Goal: Information Seeking & Learning: Learn about a topic

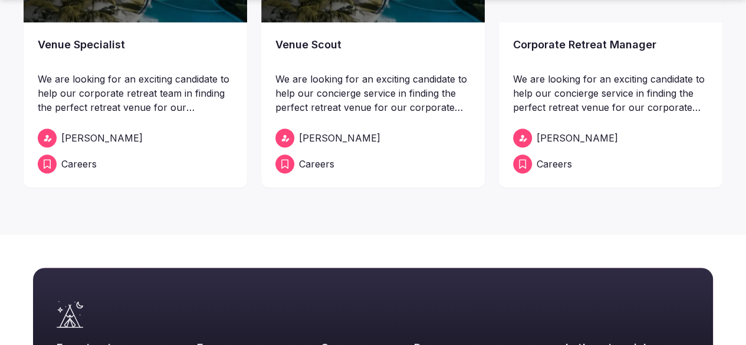
scroll to position [285, 0]
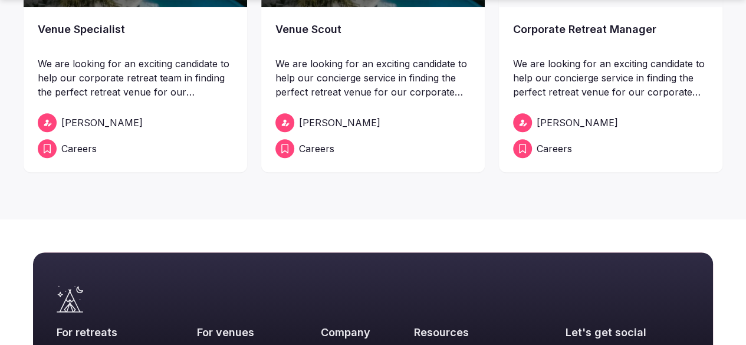
click at [290, 127] on icon at bounding box center [284, 122] width 9 height 9
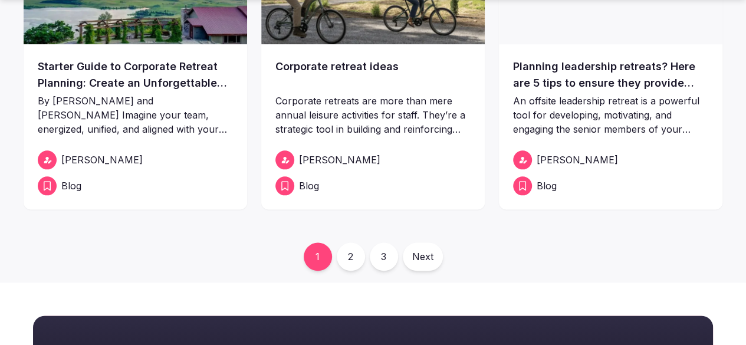
scroll to position [633, 0]
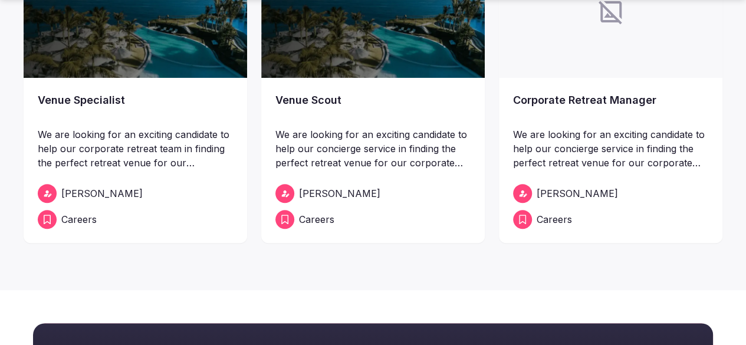
scroll to position [215, 0]
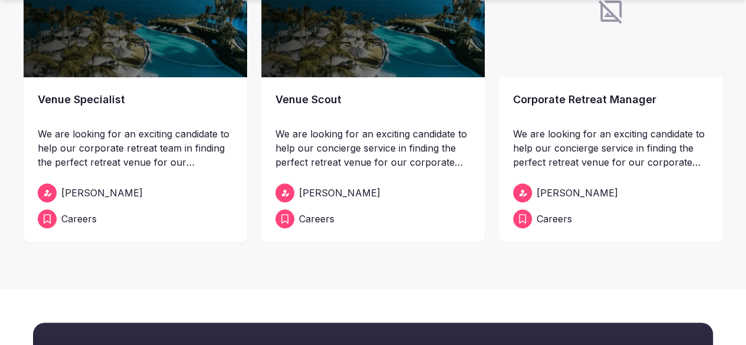
click at [320, 226] on span "Careers" at bounding box center [316, 219] width 35 height 14
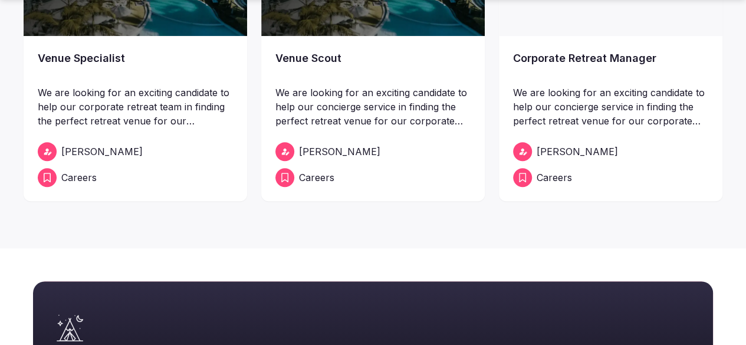
scroll to position [257, 0]
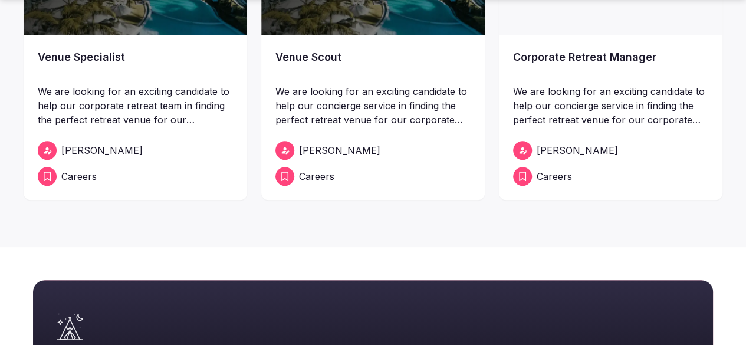
click at [519, 181] on icon at bounding box center [522, 176] width 7 height 9
click at [608, 127] on p "We are looking for an exciting candidate to help our concierge service in findi…" at bounding box center [610, 105] width 195 height 42
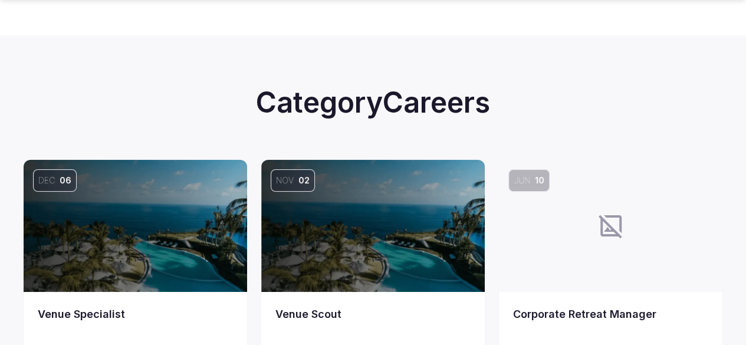
scroll to position [133, 0]
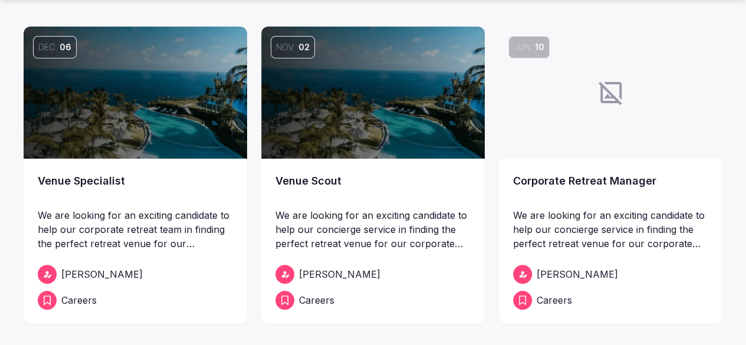
click at [403, 159] on img at bounding box center [373, 93] width 224 height 132
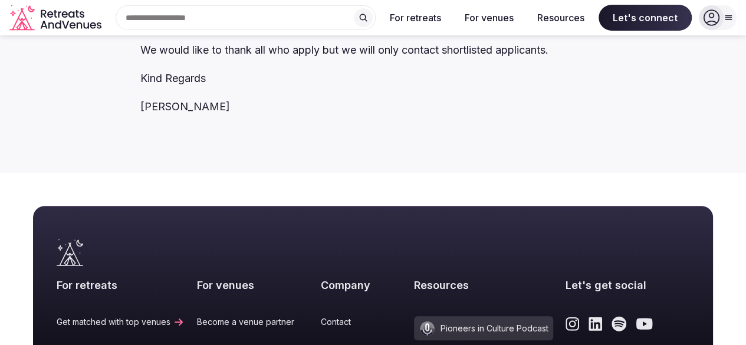
scroll to position [2528, 0]
